Goal: Task Accomplishment & Management: Use online tool/utility

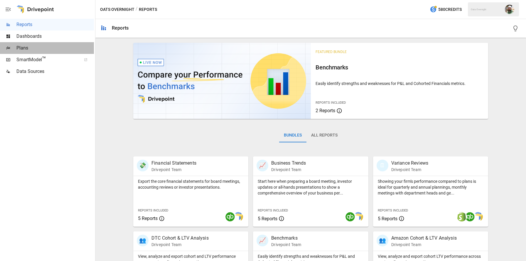
click at [28, 49] on span "Plans" at bounding box center [54, 48] width 77 height 7
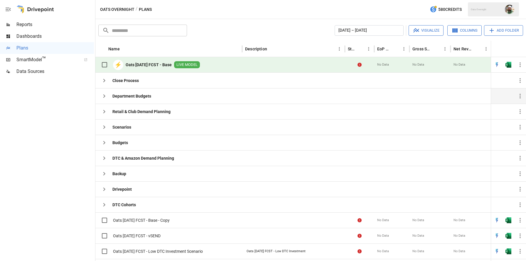
click at [102, 96] on icon "button" at bounding box center [104, 96] width 7 height 7
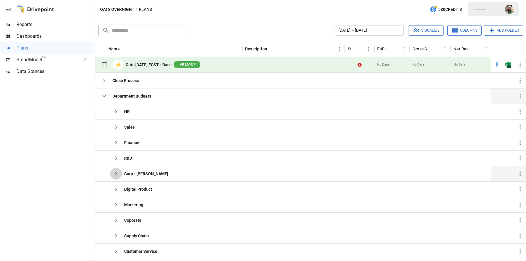
click at [115, 176] on icon "button" at bounding box center [115, 173] width 7 height 7
click at [150, 187] on span "Nate 2026 Budget" at bounding box center [152, 190] width 33 height 6
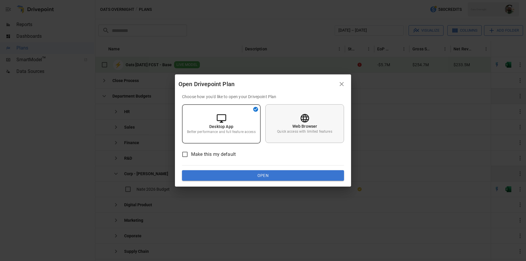
click at [286, 128] on div "Web Browser Quick access with limited features" at bounding box center [304, 123] width 79 height 39
click at [274, 176] on button "Open" at bounding box center [263, 175] width 162 height 11
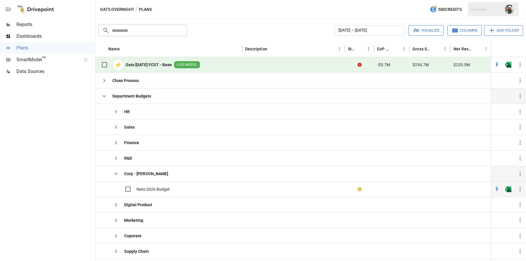
click at [159, 190] on span "Nate 2026 Budget" at bounding box center [152, 190] width 33 height 6
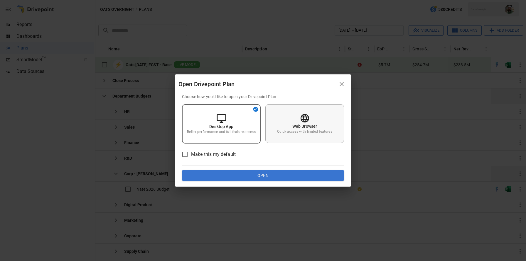
click at [290, 122] on div "Web Browser Quick access with limited features" at bounding box center [304, 123] width 79 height 39
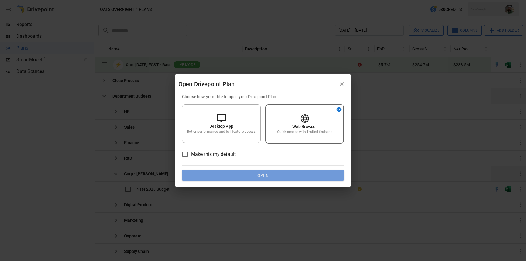
click at [285, 173] on button "Open" at bounding box center [263, 175] width 162 height 11
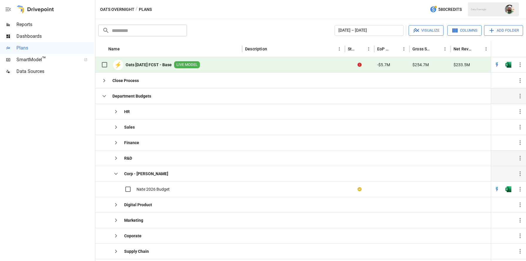
click at [113, 156] on icon "button" at bounding box center [115, 158] width 7 height 7
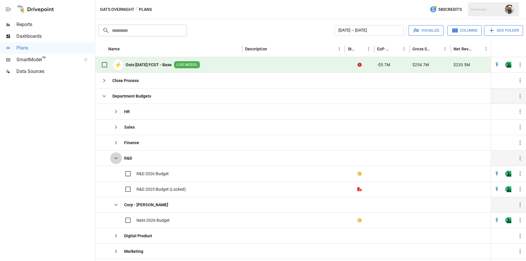
click at [115, 157] on icon "button" at bounding box center [115, 158] width 7 height 7
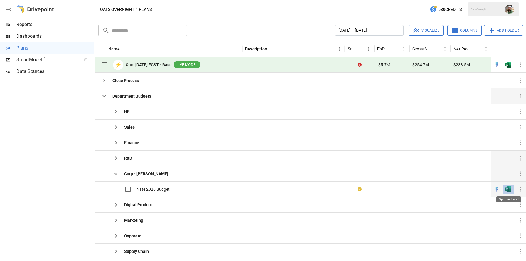
click at [508, 190] on img "Open in Excel" at bounding box center [508, 190] width 6 height 6
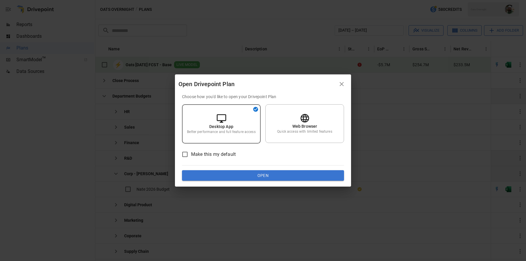
click at [227, 155] on span "Make this my default" at bounding box center [213, 154] width 45 height 7
click at [281, 144] on div "Choose how you'd like to open your Drivepoint Plan Desktop App Better performan…" at bounding box center [263, 137] width 162 height 87
click at [282, 134] on p "Quick access with limited features" at bounding box center [304, 131] width 55 height 5
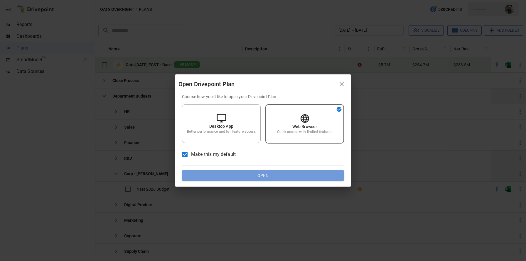
click at [265, 176] on button "Open" at bounding box center [263, 175] width 162 height 11
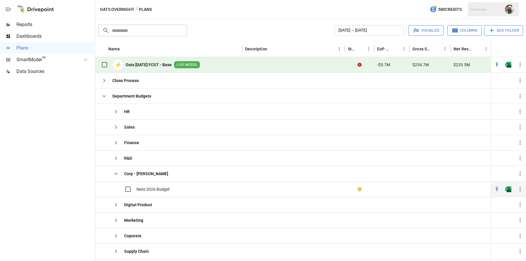
click at [161, 189] on span "Nate 2026 Budget" at bounding box center [152, 190] width 33 height 6
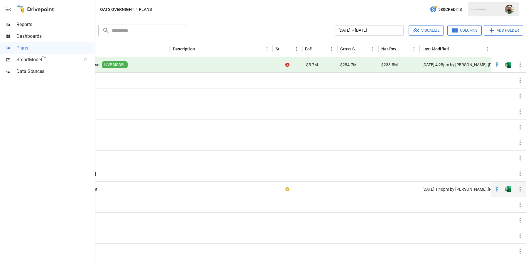
scroll to position [0, 74]
click at [497, 189] on img "Open in Quick Edit" at bounding box center [497, 190] width 6 height 6
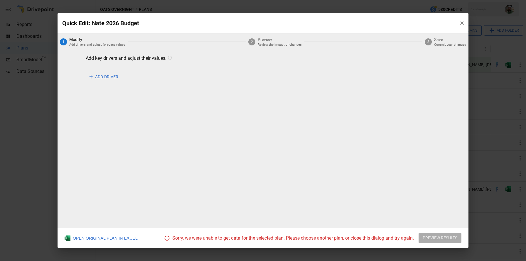
click at [462, 23] on icon "button" at bounding box center [462, 23] width 6 height 6
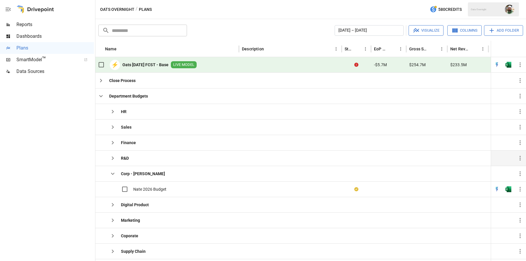
scroll to position [0, 0]
